Goal: Use online tool/utility: Utilize a website feature to perform a specific function

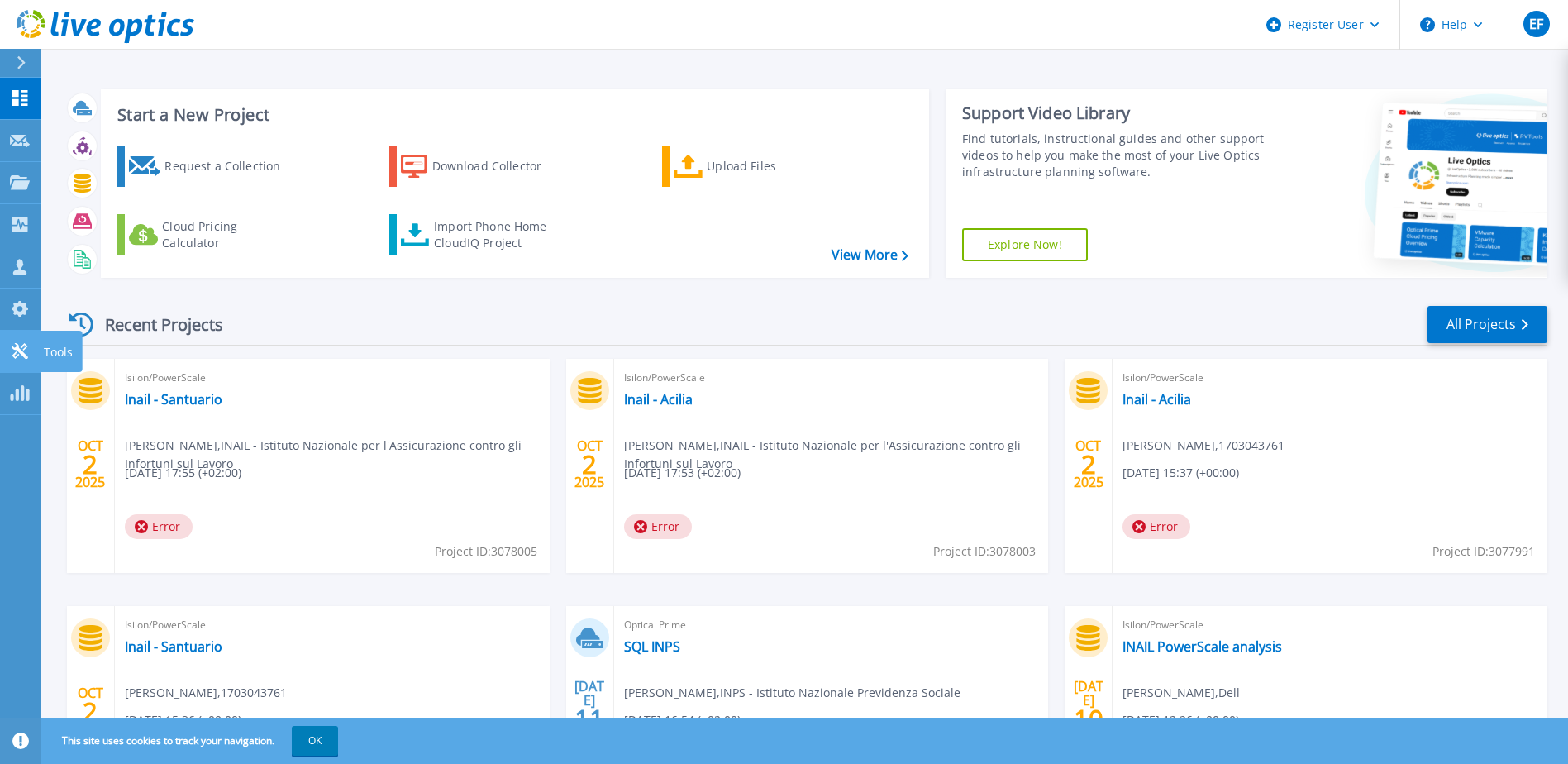
click at [24, 351] on icon at bounding box center [20, 351] width 20 height 16
click at [55, 353] on p "Tools" at bounding box center [57, 352] width 29 height 43
click at [53, 344] on p "Tools" at bounding box center [57, 352] width 29 height 43
click at [20, 353] on icon at bounding box center [20, 351] width 16 height 16
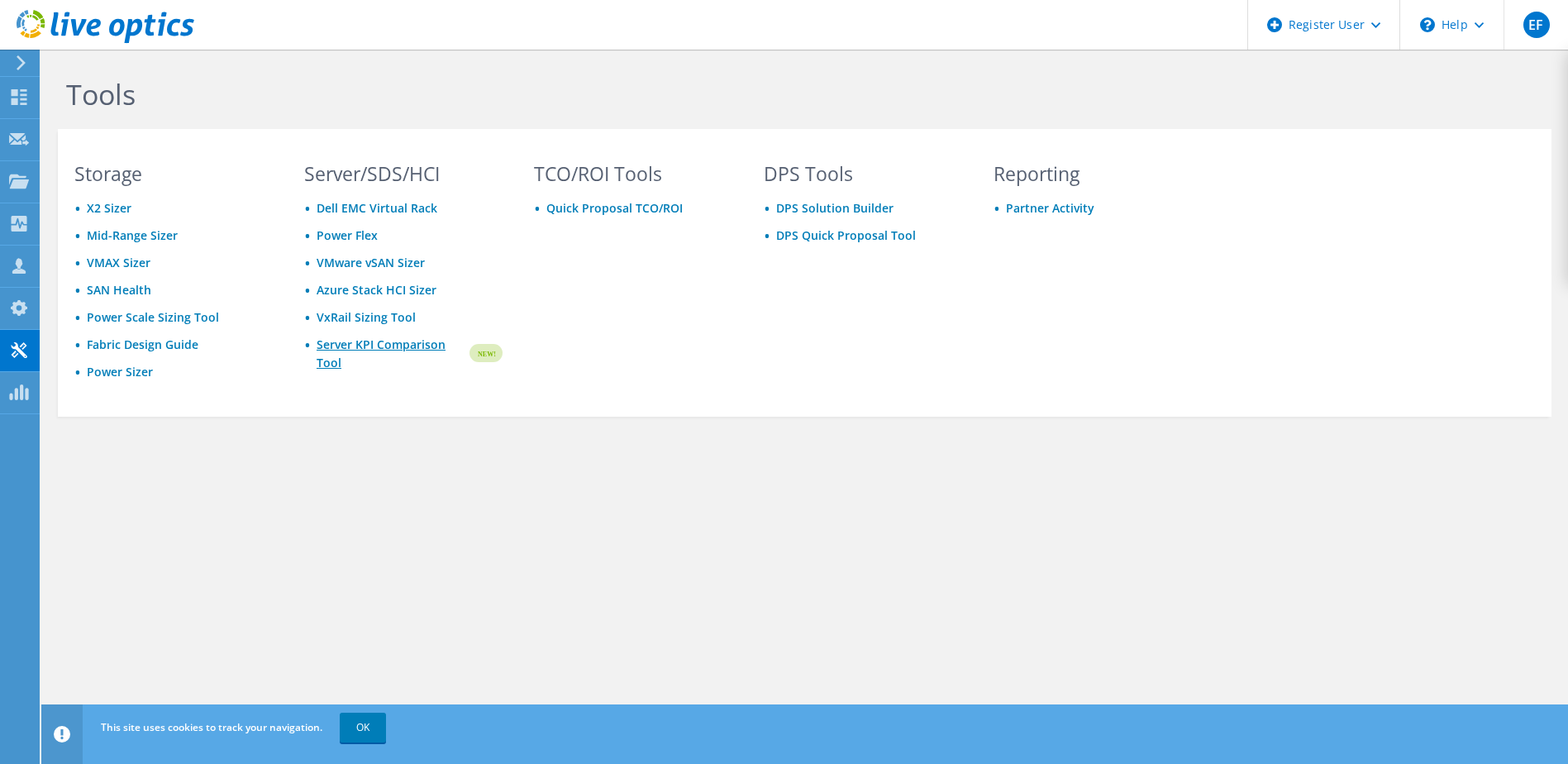
click at [378, 350] on link "Server KPI Comparison Tool" at bounding box center [391, 353] width 151 height 36
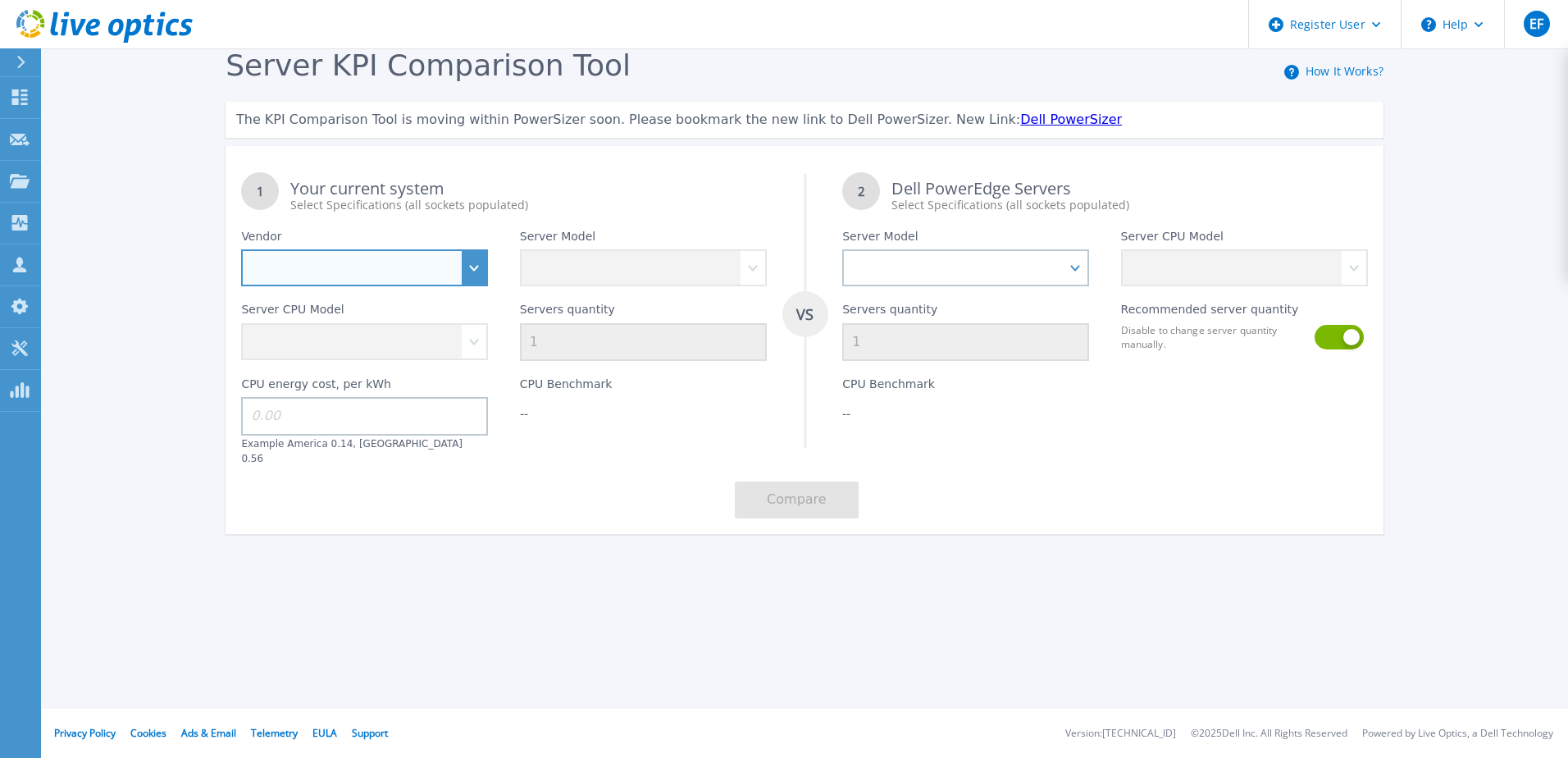
click at [471, 280] on select "Dell HPE Lenovo Supermicro" at bounding box center [365, 268] width 246 height 37
select select "Dell"
click at [242, 250] on select "Dell HPE Lenovo Supermicro" at bounding box center [365, 268] width 246 height 37
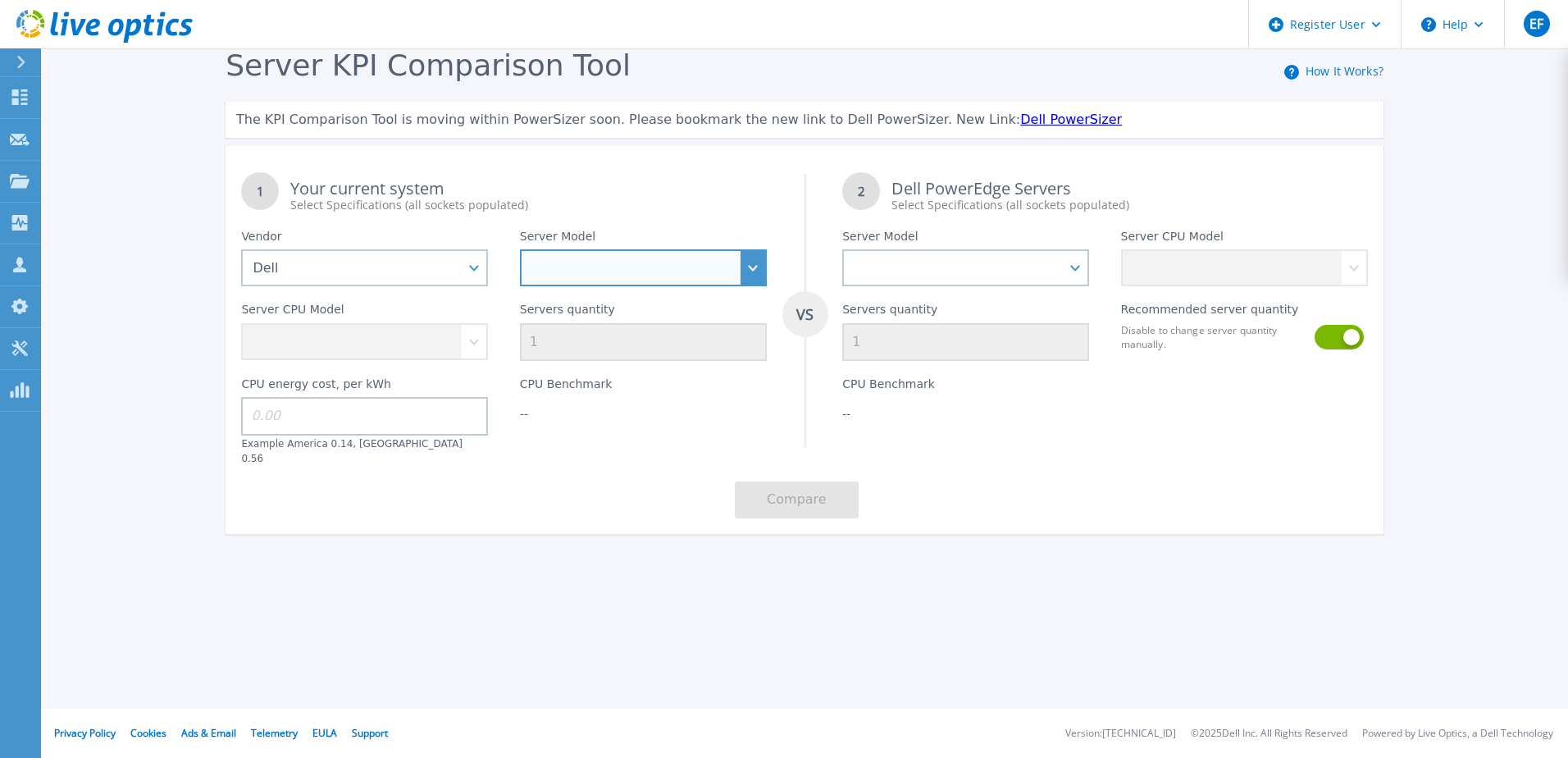
click at [550, 283] on select "PowerEdge C6520 PowerEdge C6525 PowerEdge HS5610 PowerEdge HS5620 PowerEdge R24…" at bounding box center [644, 268] width 246 height 37
select select "PowerEdge R740xd"
click at [520, 250] on select "PowerEdge C6520 PowerEdge C6525 PowerEdge HS5610 PowerEdge HS5620 PowerEdge R24…" at bounding box center [644, 268] width 246 height 37
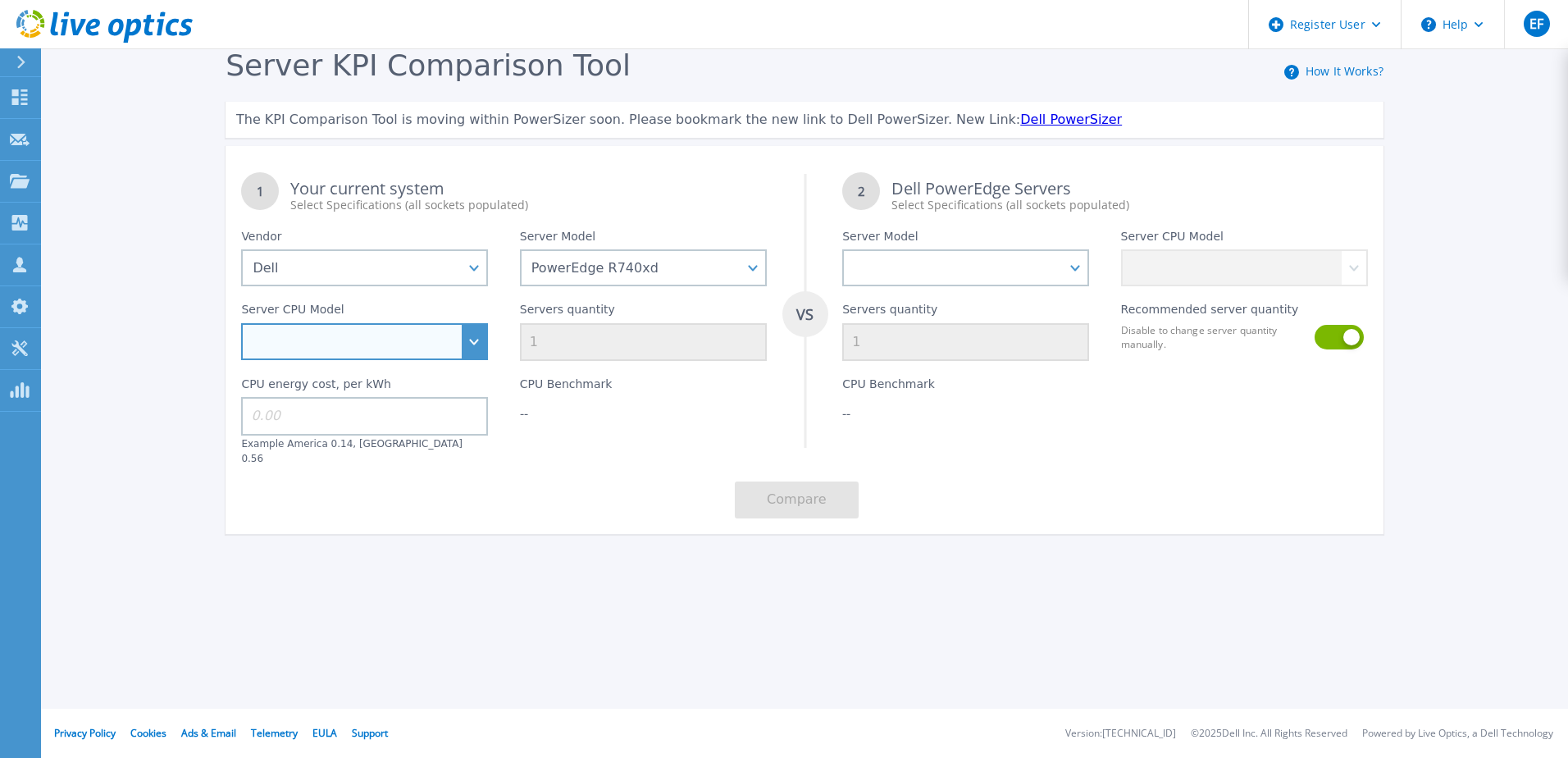
click at [482, 353] on select "Intel Xeon Bronze 3104 1.7GHz Intel Xeon Bronze 3106 1.7GHz Intel Xeon Bronze 3…" at bounding box center [365, 341] width 246 height 37
select select "334159"
click at [242, 324] on select "Intel Xeon Bronze 3104 1.7GHz Intel Xeon Bronze 3106 1.7GHz Intel Xeon Bronze 3…" at bounding box center [365, 341] width 246 height 37
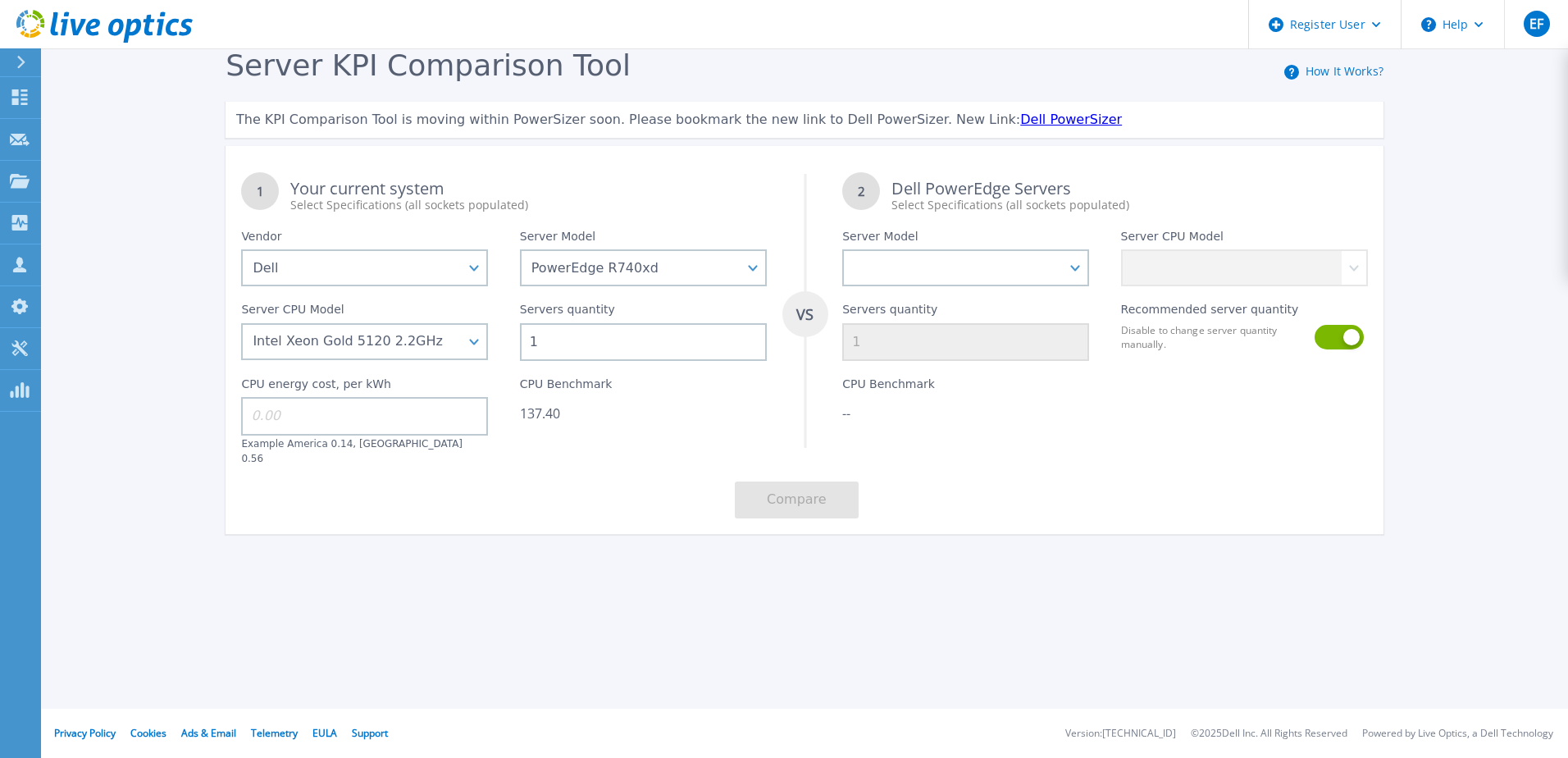
click at [557, 347] on input "1" at bounding box center [644, 341] width 246 height 38
type input "64"
click at [600, 449] on div "CPU Benchmark 8,793.60" at bounding box center [644, 413] width 278 height 104
click at [1073, 276] on select "PowerEdge C6520 PowerEdge C6525 PowerEdge HS5610 PowerEdge HS5620 PowerEdge R24…" at bounding box center [965, 268] width 246 height 37
select select "PowerEdge R7625"
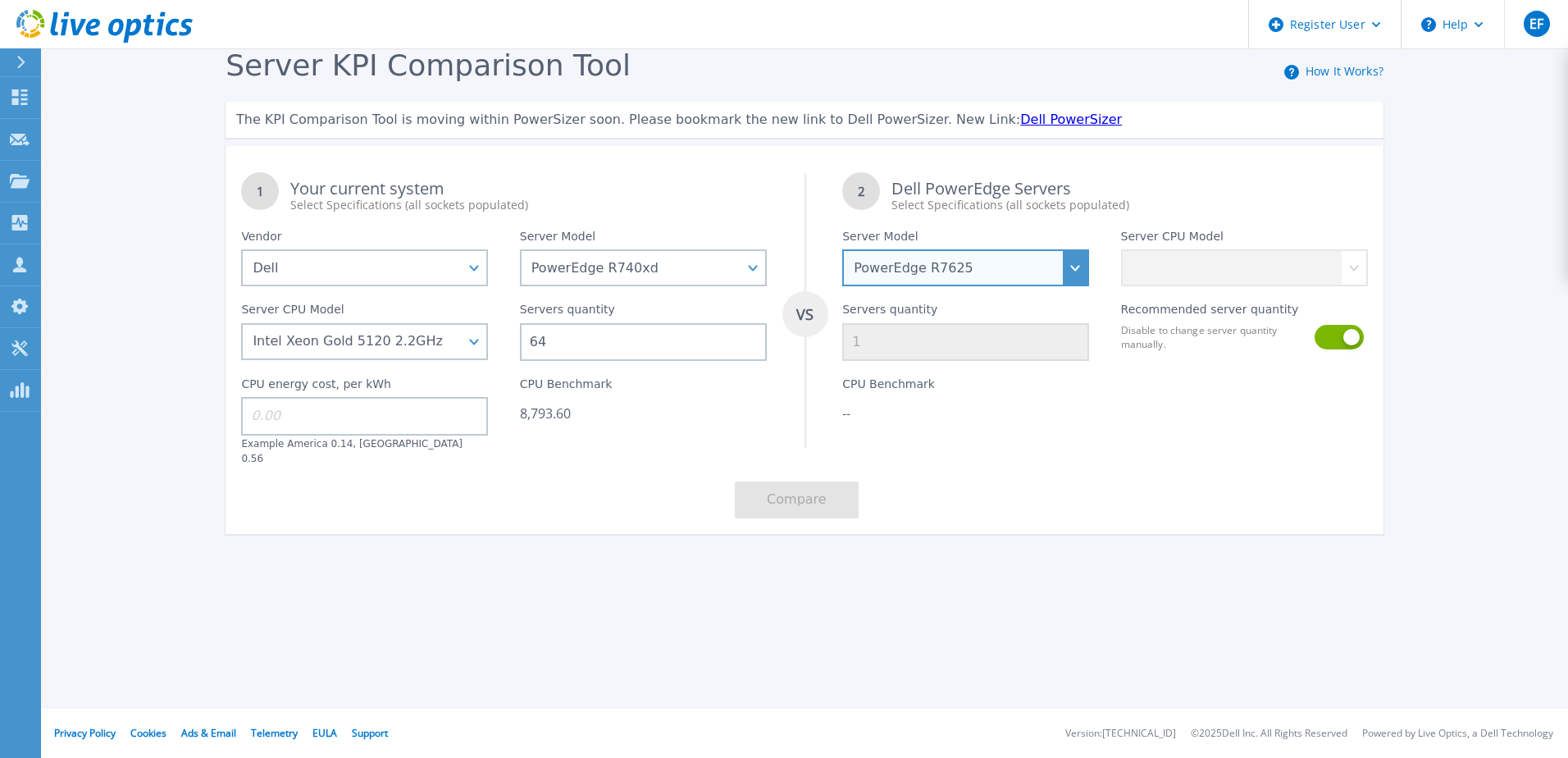
click at [842, 250] on select "PowerEdge C6520 PowerEdge C6525 PowerEdge HS5610 PowerEdge HS5620 PowerEdge R24…" at bounding box center [965, 268] width 246 height 37
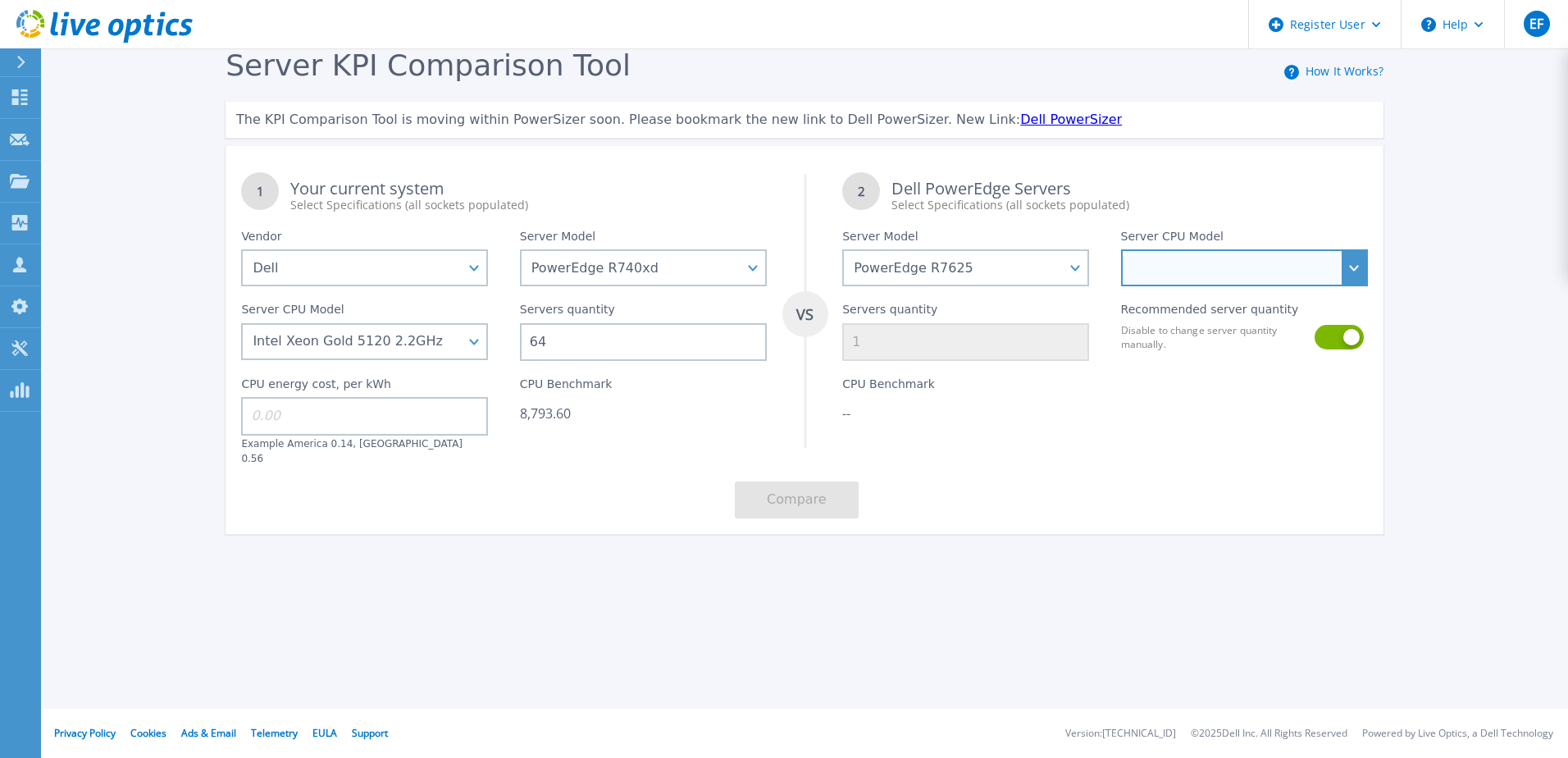
click at [1208, 271] on select "AMD EPYC 9124 3GHz AMD EPYC 9174F 4.1GHz AMD EPYC 9224 2.5GHz AMD EPYC 9334 2.7…" at bounding box center [1244, 268] width 246 height 37
select select "335226"
click at [1121, 250] on select "AMD EPYC 9124 3GHz AMD EPYC 9174F 4.1GHz AMD EPYC 9224 2.5GHz AMD EPYC 9334 2.7…" at bounding box center [1244, 268] width 246 height 37
click at [1344, 348] on button at bounding box center [1338, 336] width 47 height 24
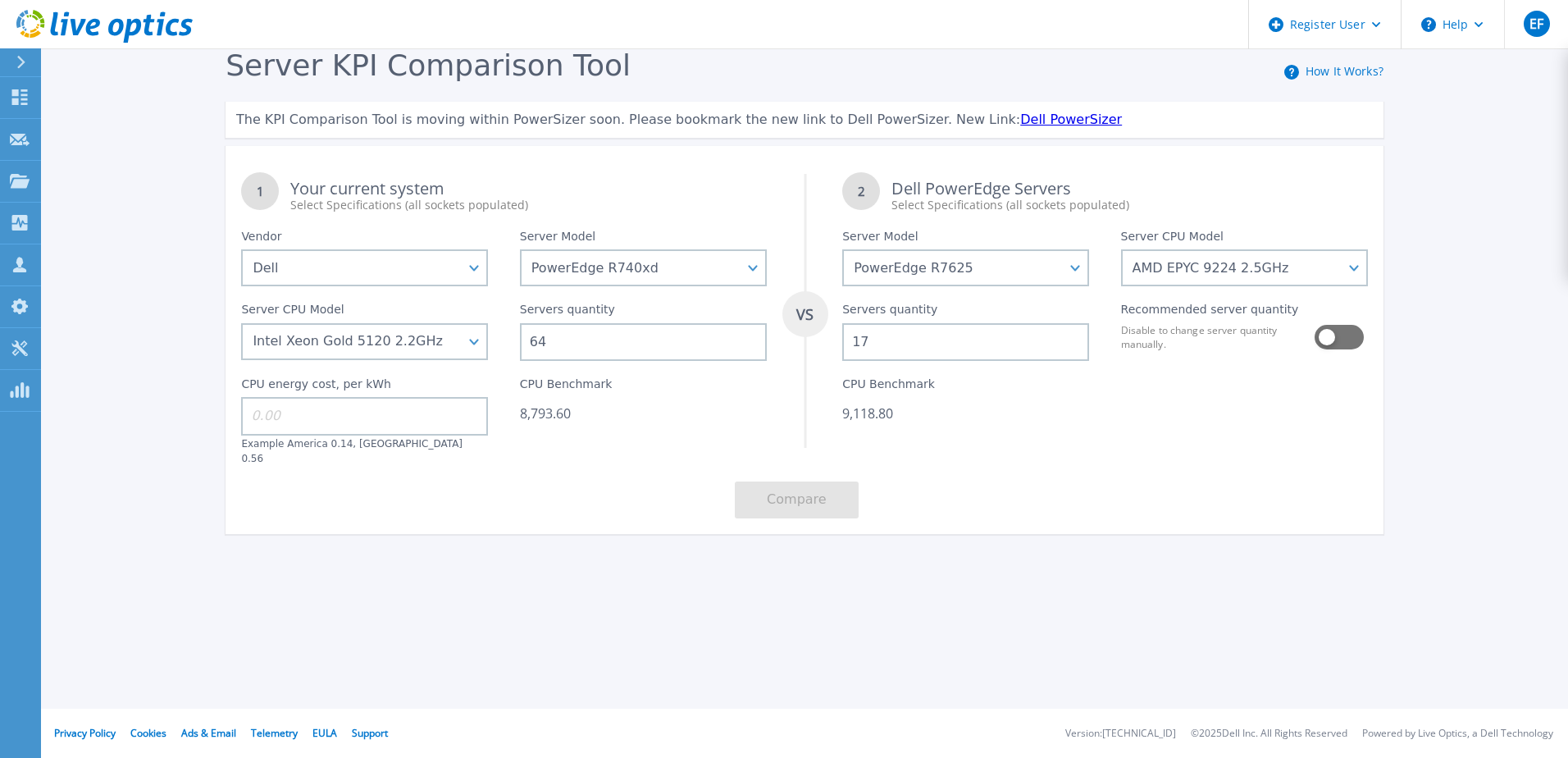
drag, startPoint x: 873, startPoint y: 340, endPoint x: 841, endPoint y: 339, distance: 32.0
click at [841, 339] on div "Servers quantity 17" at bounding box center [965, 324] width 278 height 74
type input "45"
click at [1034, 443] on div "CPU Benchmark 24,138.00" at bounding box center [965, 413] width 278 height 104
click at [332, 422] on input at bounding box center [365, 416] width 246 height 38
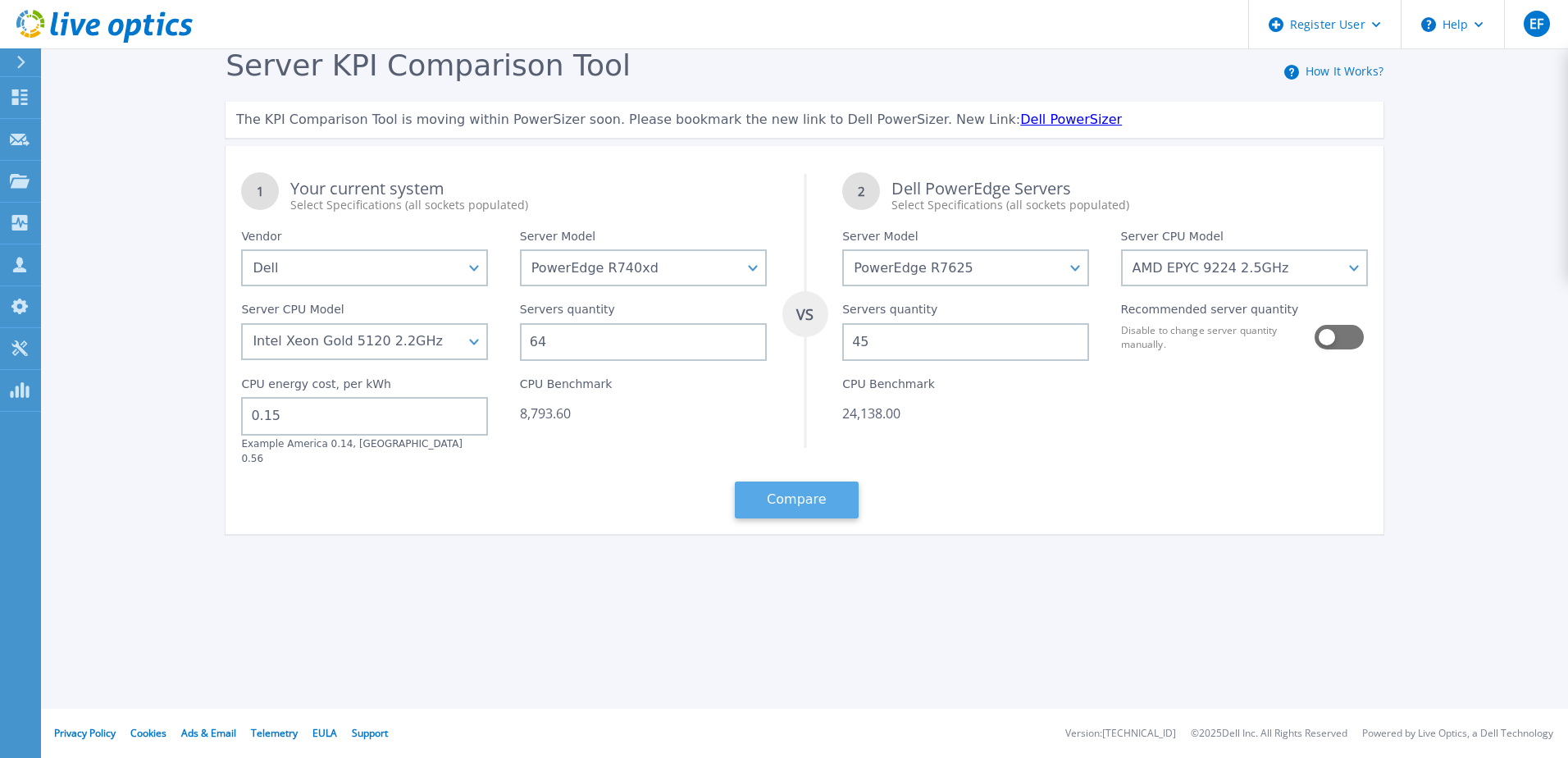
type input "0.15"
click at [744, 481] on button "Compare" at bounding box center [796, 500] width 124 height 37
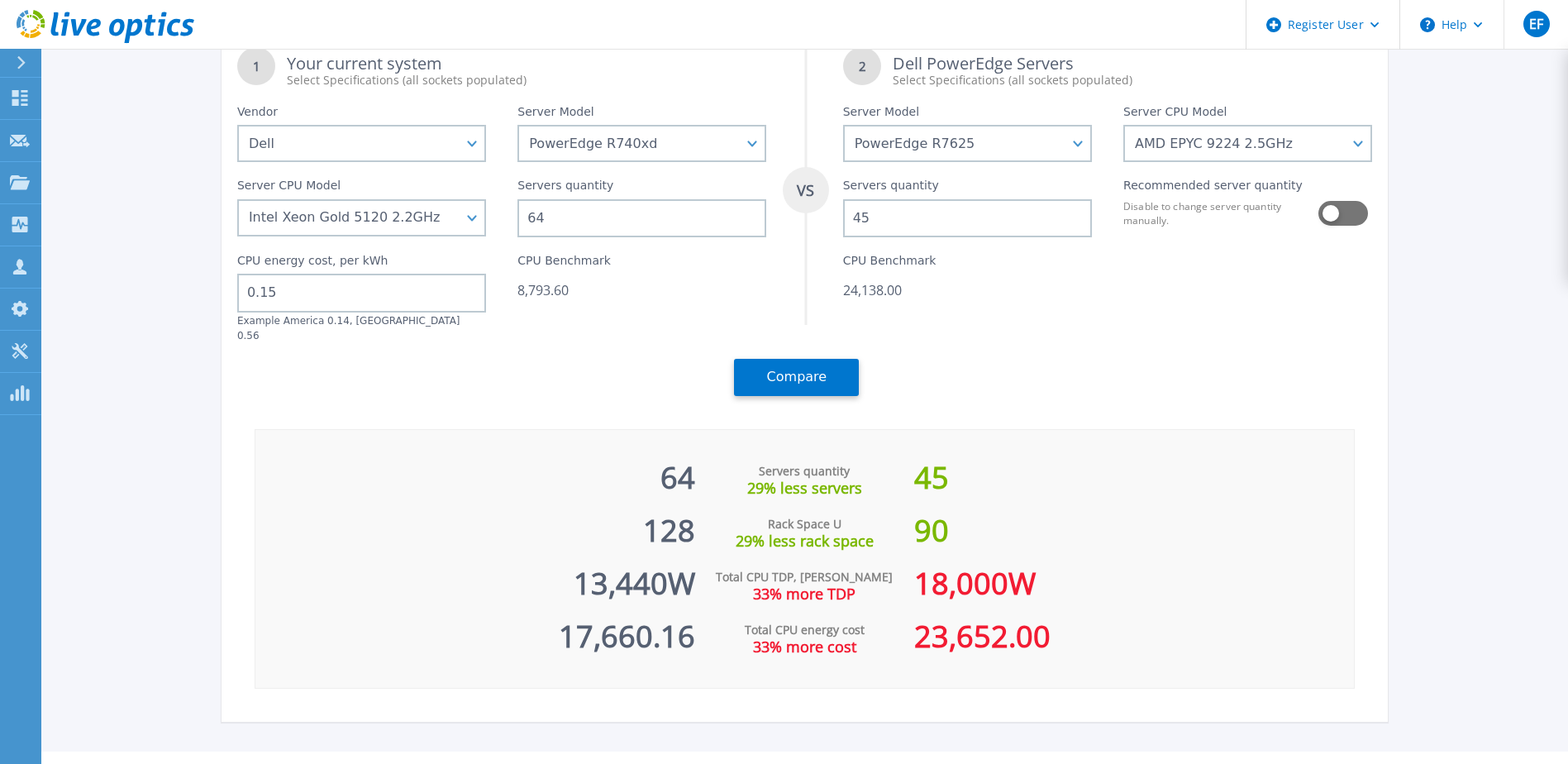
scroll to position [151, 0]
